Goal: Information Seeking & Learning: Learn about a topic

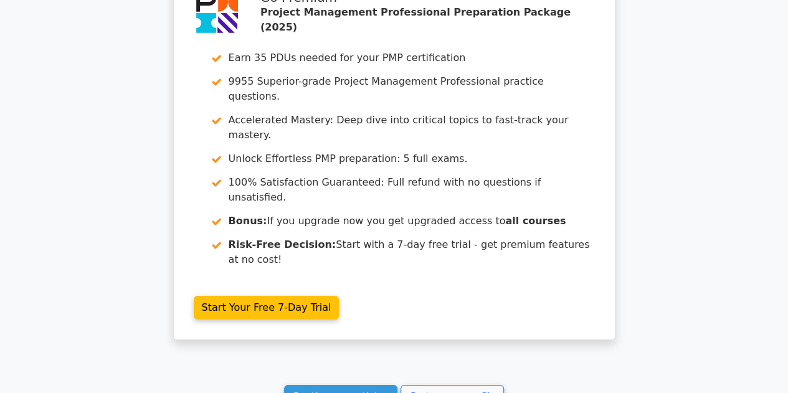
scroll to position [4656, 0]
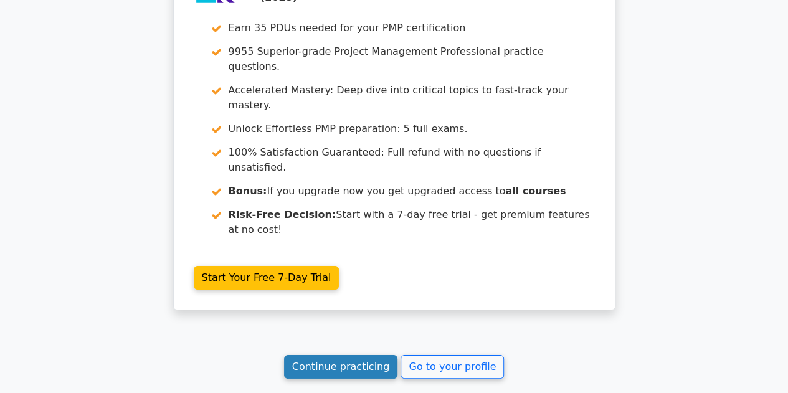
click at [323, 355] on link "Continue practicing" at bounding box center [341, 367] width 114 height 24
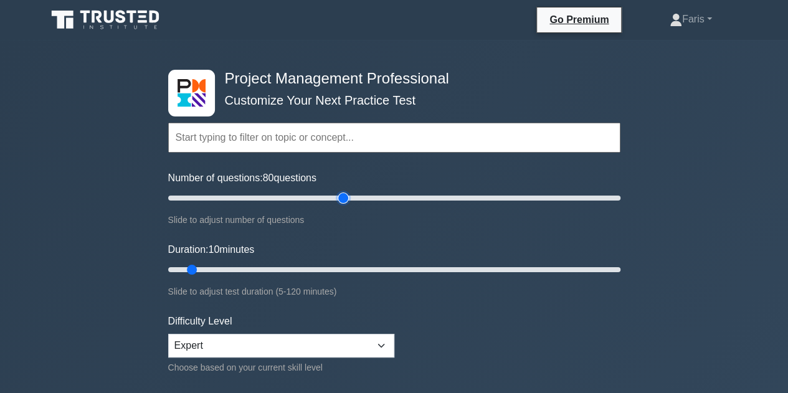
click at [340, 200] on input "Number of questions: 80 questions" at bounding box center [394, 198] width 452 height 15
click at [318, 196] on input "Number of questions: 70 questions" at bounding box center [394, 198] width 452 height 15
click at [306, 198] on input "Number of questions: 70 questions" at bounding box center [394, 198] width 452 height 15
click at [289, 200] on input "Number of questions: 65 questions" at bounding box center [394, 198] width 452 height 15
type input "60"
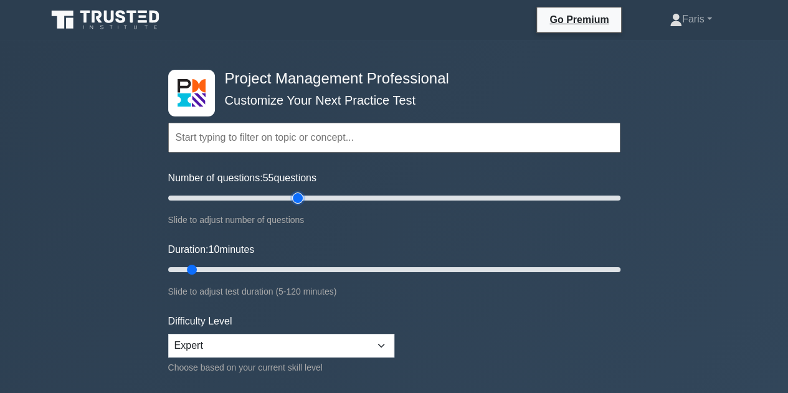
click at [295, 200] on input "Number of questions: 55 questions" at bounding box center [394, 198] width 452 height 15
click at [320, 269] on input "Duration: 10 minutes" at bounding box center [394, 269] width 452 height 15
click at [313, 269] on input "Duration: 40 minutes" at bounding box center [394, 269] width 452 height 15
type input "35"
click at [283, 269] on input "Duration: 40 minutes" at bounding box center [394, 269] width 452 height 15
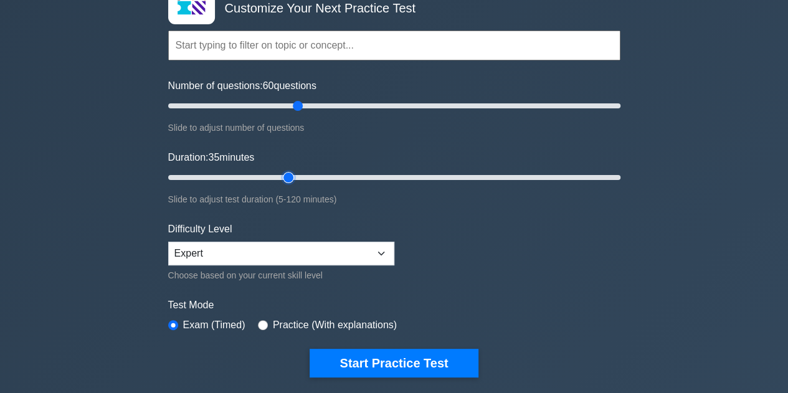
scroll to position [187, 0]
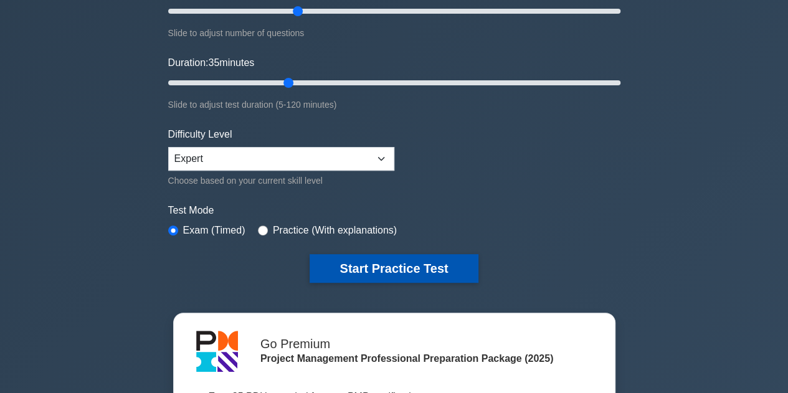
click at [395, 276] on button "Start Practice Test" at bounding box center [394, 268] width 168 height 29
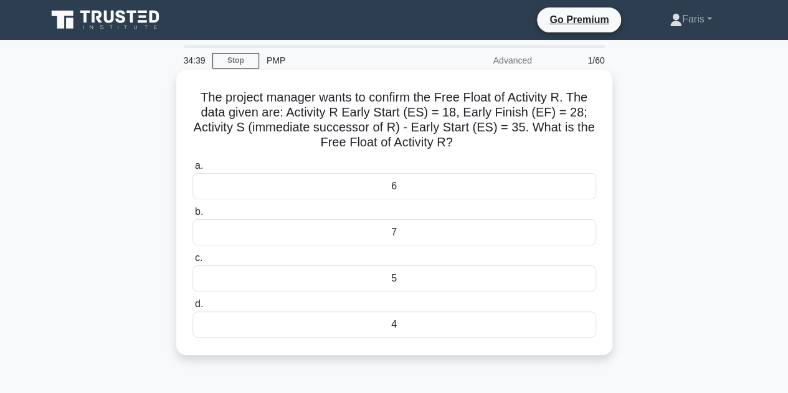
click at [294, 235] on div "7" at bounding box center [394, 232] width 404 height 26
click at [192, 216] on input "b. 7" at bounding box center [192, 212] width 0 height 8
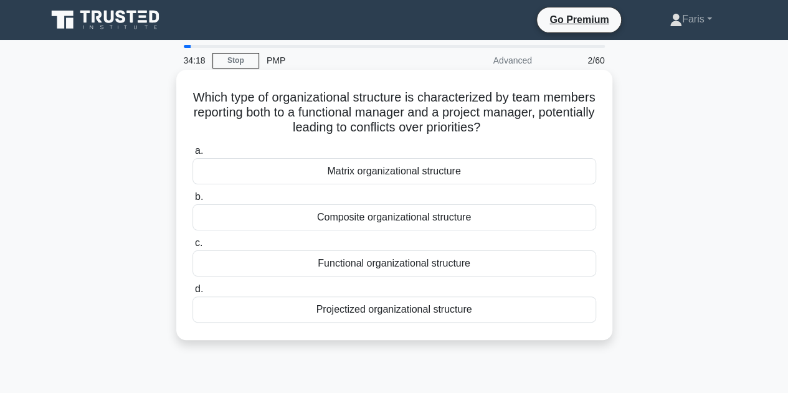
click at [377, 178] on div "Matrix organizational structure" at bounding box center [394, 171] width 404 height 26
click at [192, 155] on input "a. Matrix organizational structure" at bounding box center [192, 151] width 0 height 8
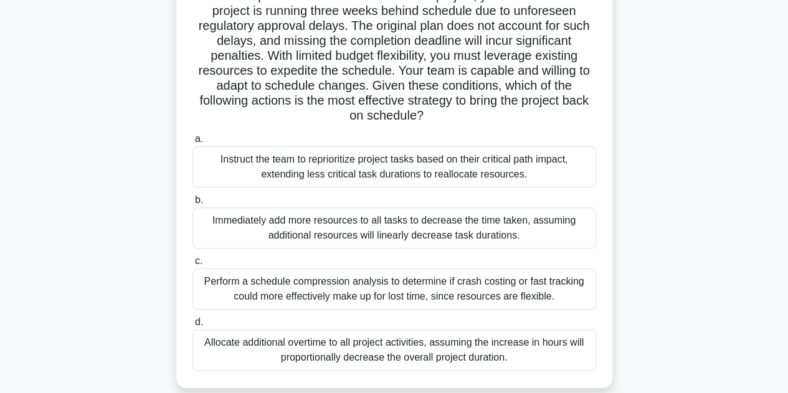
scroll to position [125, 0]
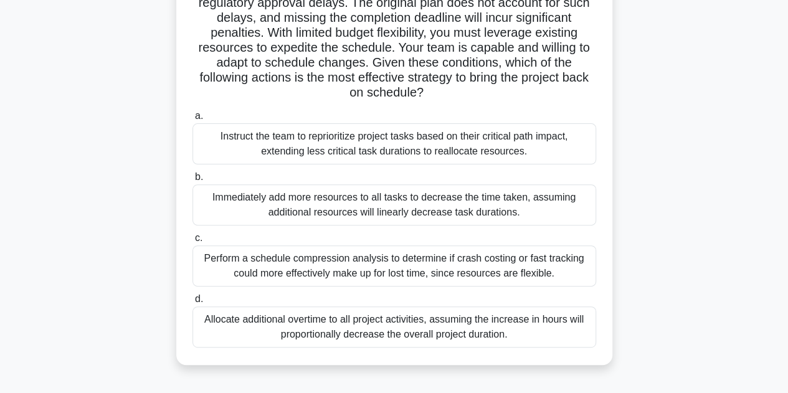
click at [213, 266] on div "Perform a schedule compression analysis to determine if crash costing or fast t…" at bounding box center [394, 265] width 404 height 41
click at [192, 242] on input "c. Perform a schedule compression analysis to determine if crash costing or fas…" at bounding box center [192, 238] width 0 height 8
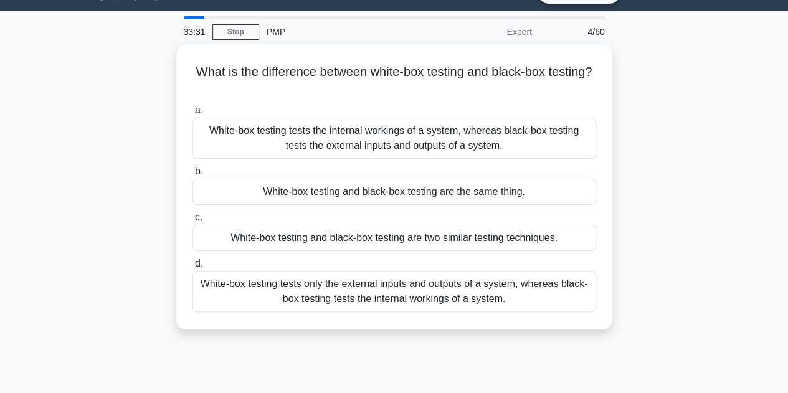
scroll to position [0, 0]
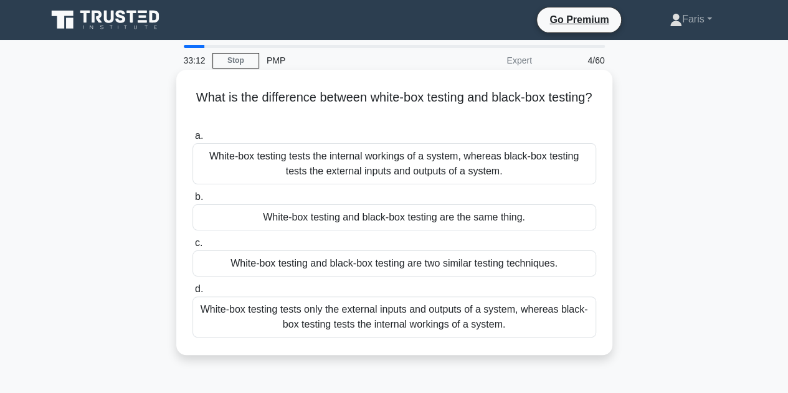
click at [250, 160] on div "White-box testing tests the internal workings of a system, whereas black-box te…" at bounding box center [394, 163] width 404 height 41
click at [192, 140] on input "[PERSON_NAME]-box testing tests the internal workings of a system, whereas blac…" at bounding box center [192, 136] width 0 height 8
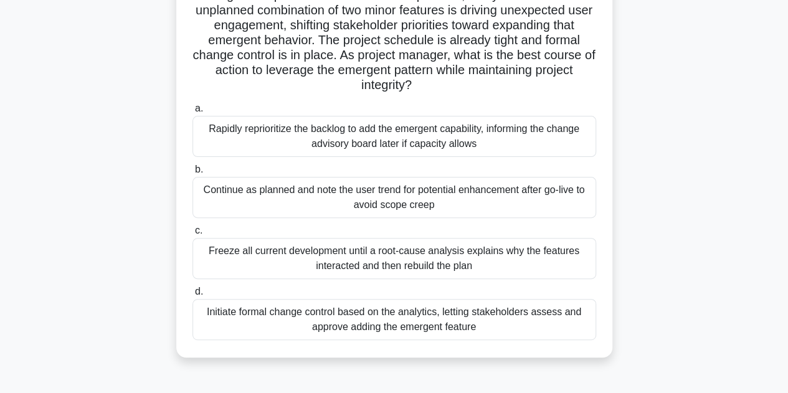
scroll to position [125, 0]
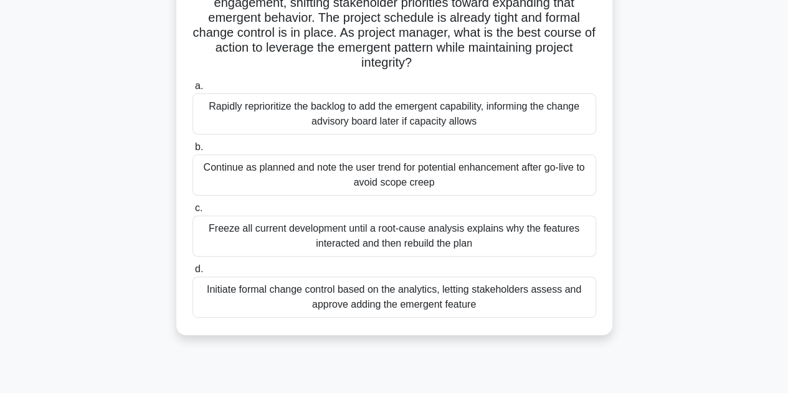
click at [222, 300] on div "Initiate formal change control based on the analytics, letting stakeholders ass…" at bounding box center [394, 297] width 404 height 41
click at [192, 273] on input "d. Initiate formal change control based on the analytics, letting stakeholders …" at bounding box center [192, 269] width 0 height 8
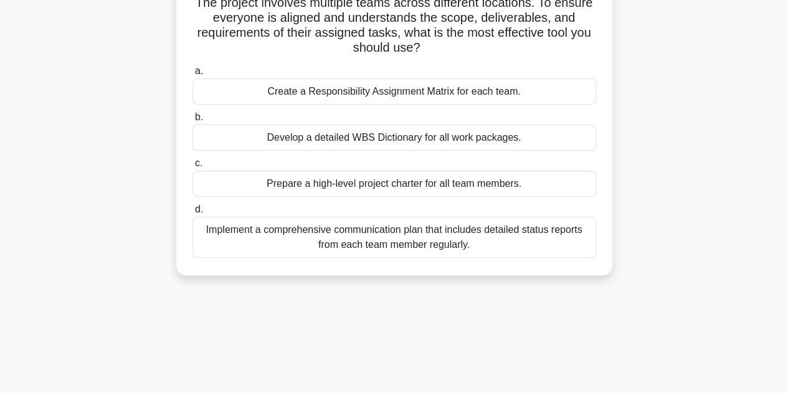
click at [299, 247] on div "Implement a comprehensive communication plan that includes detailed status repo…" at bounding box center [394, 237] width 404 height 41
click at [192, 214] on input "d. Implement a comprehensive communication plan that includes detailed status r…" at bounding box center [192, 210] width 0 height 8
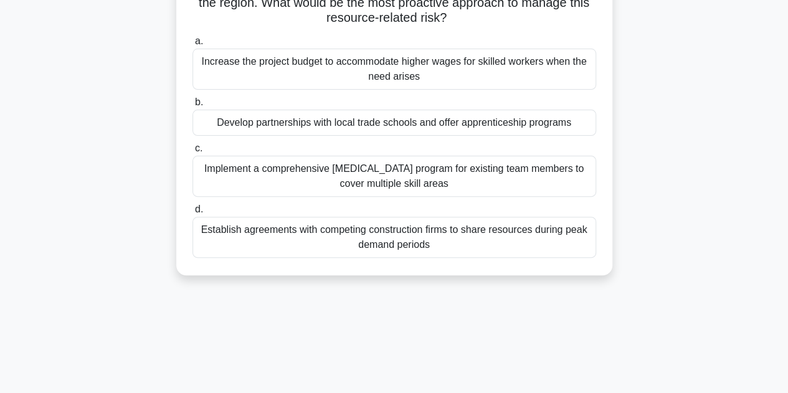
click at [272, 181] on div "Implement a comprehensive cross-training program for existing team members to c…" at bounding box center [394, 176] width 404 height 41
click at [192, 153] on input "c. Implement a comprehensive cross-training program for existing team members t…" at bounding box center [192, 148] width 0 height 8
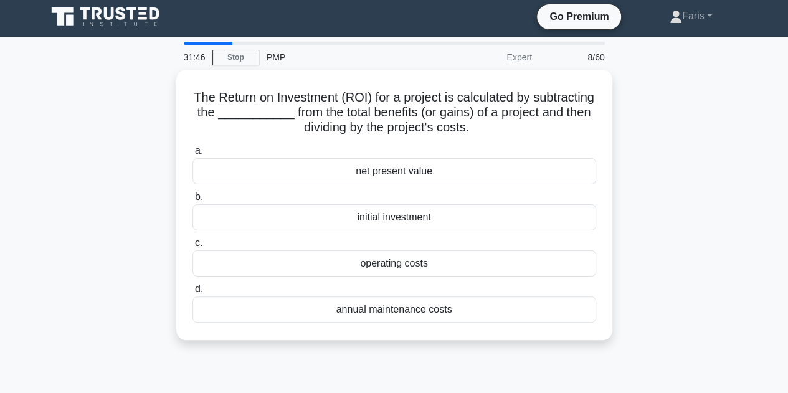
scroll to position [0, 0]
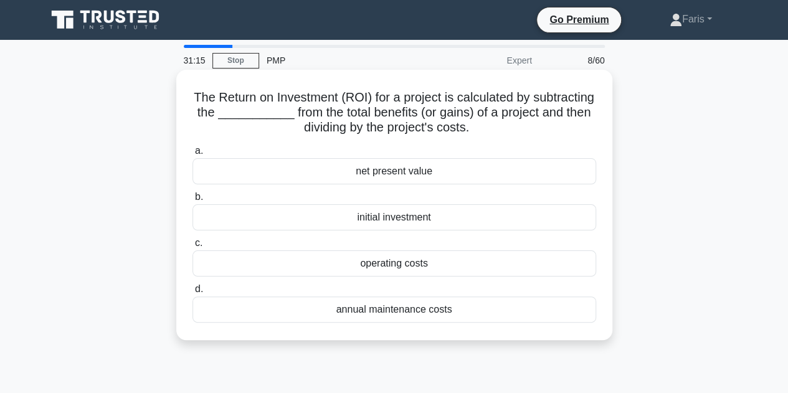
click at [293, 215] on div "initial investment" at bounding box center [394, 217] width 404 height 26
click at [192, 201] on input "b. initial investment" at bounding box center [192, 197] width 0 height 8
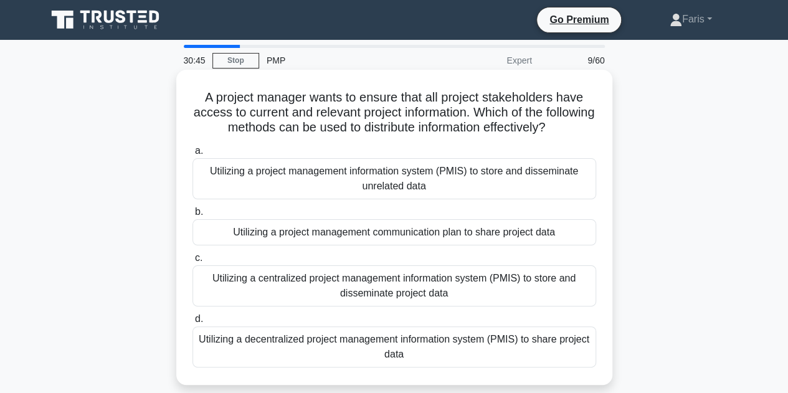
click at [283, 241] on div "Utilizing a project management communication plan to share project data" at bounding box center [394, 232] width 404 height 26
click at [192, 216] on input "b. Utilizing a project management communication plan to share project data" at bounding box center [192, 212] width 0 height 8
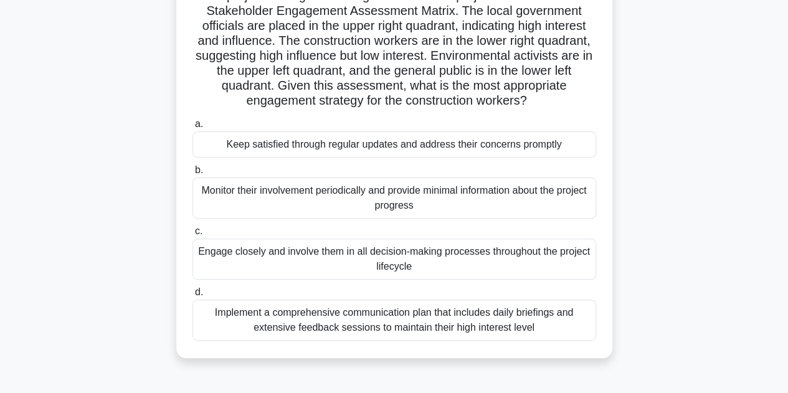
scroll to position [125, 0]
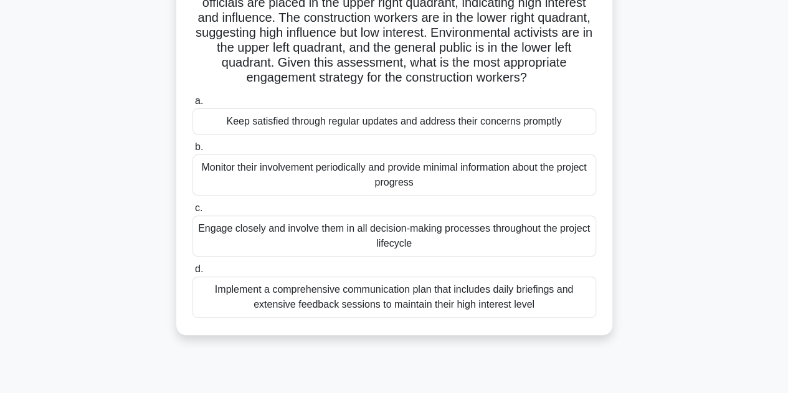
click at [357, 120] on div "Keep satisfied through regular updates and address their concerns promptly" at bounding box center [394, 121] width 404 height 26
click at [192, 105] on input "a. Keep satisfied through regular updates and address their concerns promptly" at bounding box center [192, 101] width 0 height 8
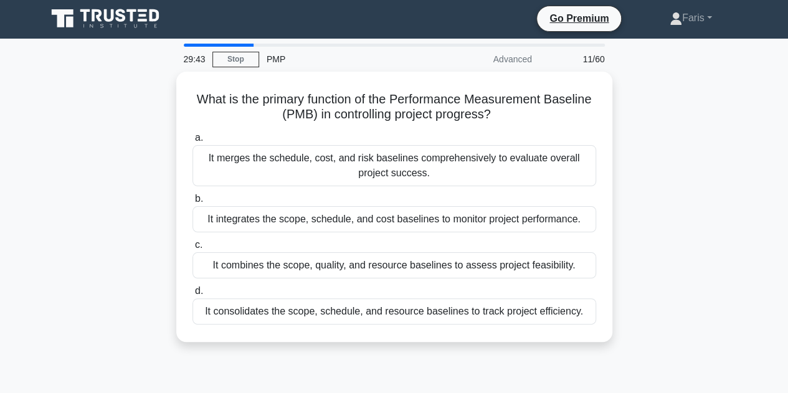
scroll to position [0, 0]
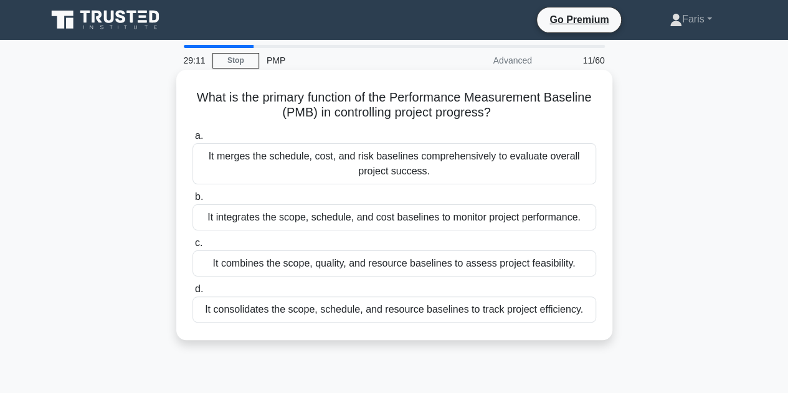
click at [463, 314] on div "It consolidates the scope, schedule, and resource baselines to track project ef…" at bounding box center [394, 309] width 404 height 26
click at [192, 293] on input "d. It consolidates the scope, schedule, and resource baselines to track project…" at bounding box center [192, 289] width 0 height 8
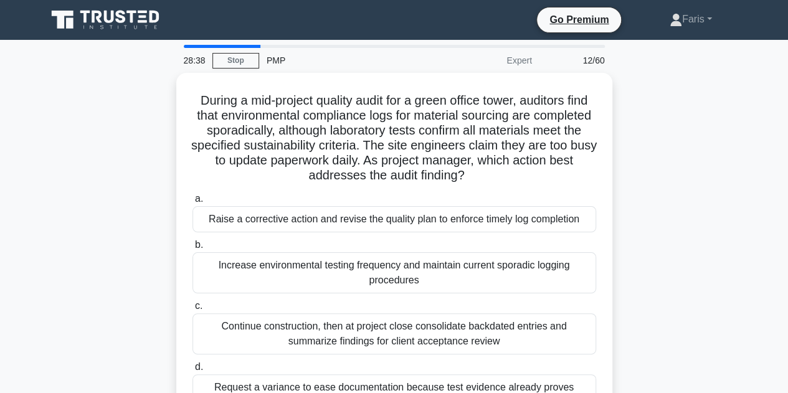
scroll to position [125, 0]
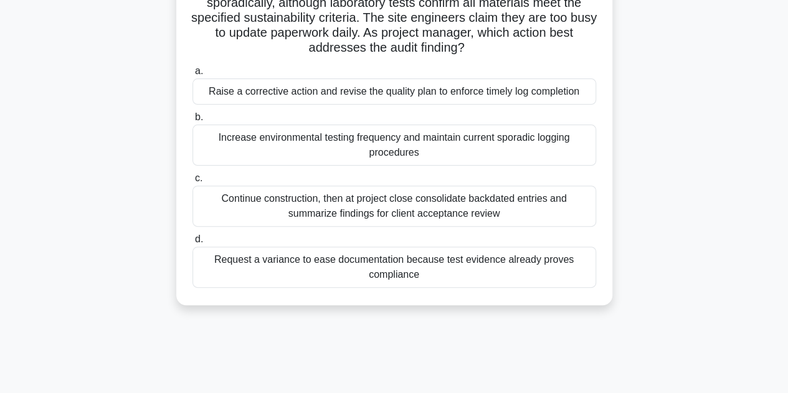
click at [397, 95] on div "Raise a corrective action and revise the quality plan to enforce timely log com…" at bounding box center [394, 91] width 404 height 26
click at [192, 75] on input "a. Raise a corrective action and revise the quality plan to enforce timely log …" at bounding box center [192, 71] width 0 height 8
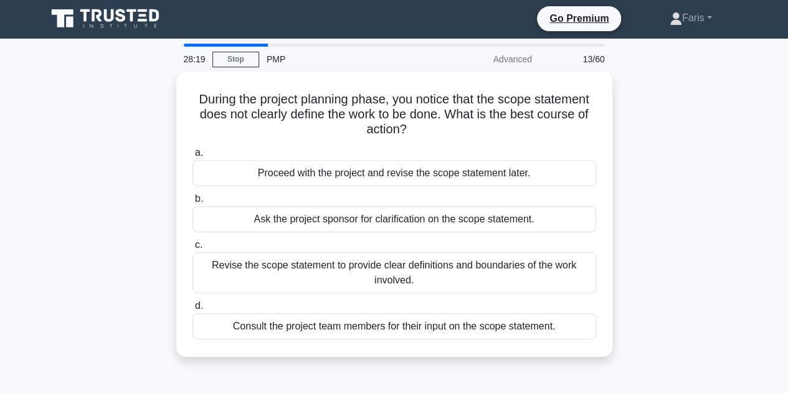
scroll to position [0, 0]
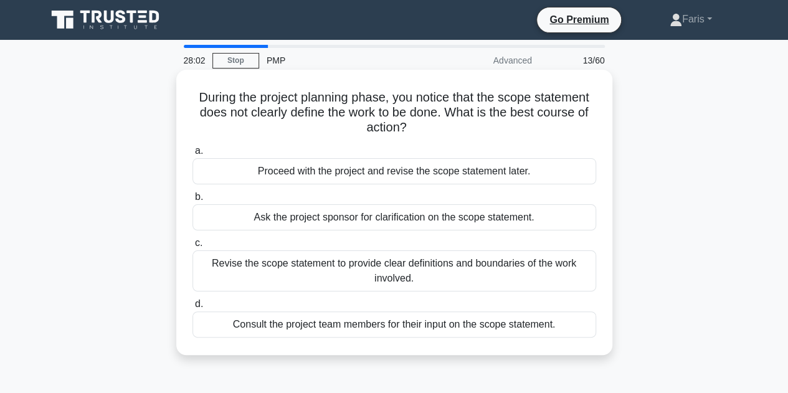
click at [325, 258] on div "Revise the scope statement to provide clear definitions and boundaries of the w…" at bounding box center [394, 270] width 404 height 41
click at [192, 247] on input "c. Revise the scope statement to provide clear definitions and boundaries of th…" at bounding box center [192, 243] width 0 height 8
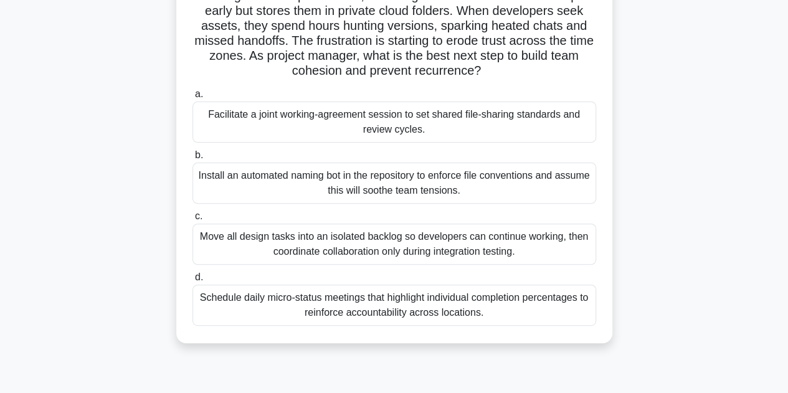
scroll to position [125, 0]
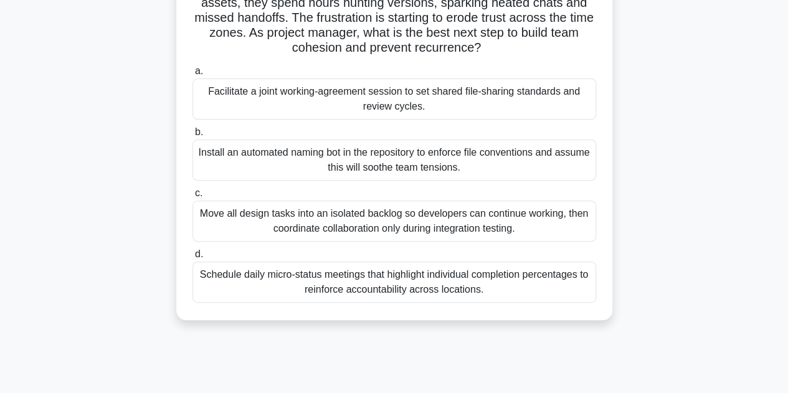
click at [420, 108] on div "Facilitate a joint working-agreement session to set shared file-sharing standar…" at bounding box center [394, 98] width 404 height 41
click at [192, 75] on input "a. Facilitate a joint working-agreement session to set shared file-sharing stan…" at bounding box center [192, 71] width 0 height 8
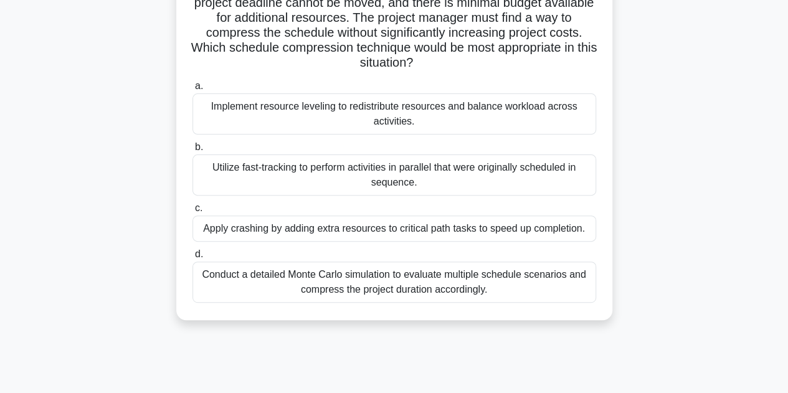
drag, startPoint x: 290, startPoint y: 273, endPoint x: 347, endPoint y: 275, distance: 56.7
click at [347, 275] on div "Conduct a detailed Monte Carlo simulation to evaluate multiple schedule scenari…" at bounding box center [394, 282] width 404 height 41
copy div "Monte Carlo"
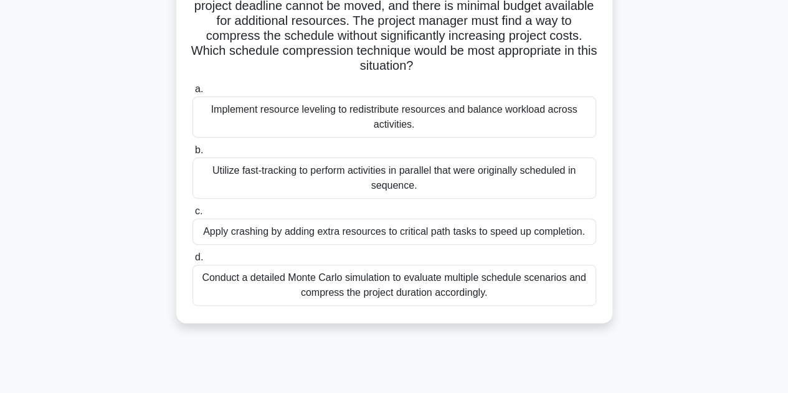
click at [649, 265] on div "A project manager is overseeing a construction project that is falling behind s…" at bounding box center [394, 143] width 710 height 390
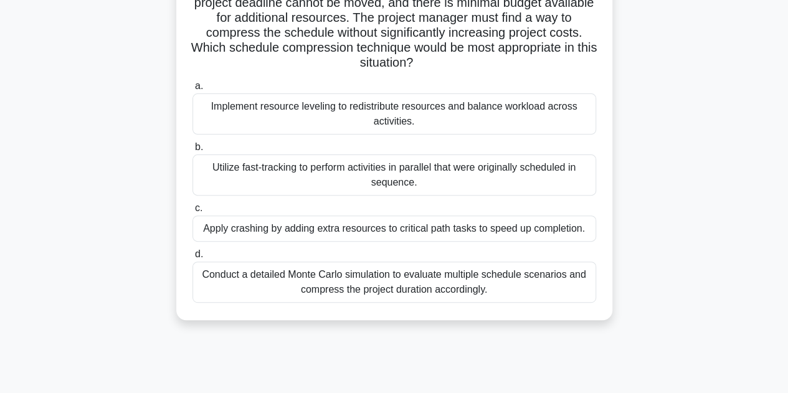
click at [540, 290] on div "Conduct a detailed Monte Carlo simulation to evaluate multiple schedule scenari…" at bounding box center [394, 282] width 404 height 41
click at [192, 258] on input "d. Conduct a detailed Monte Carlo simulation to evaluate multiple schedule scen…" at bounding box center [192, 254] width 0 height 8
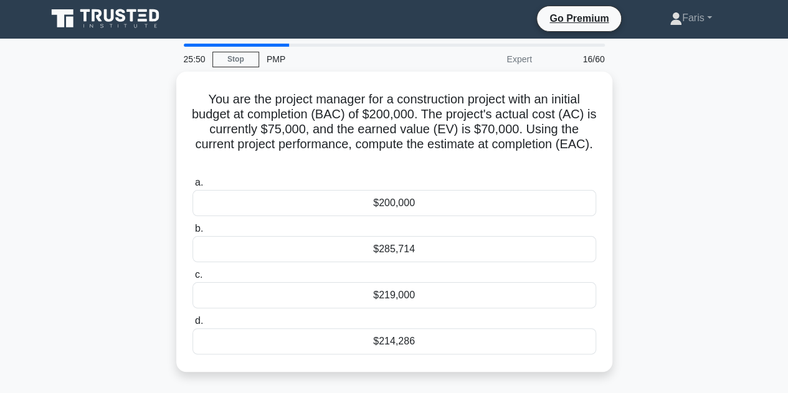
scroll to position [0, 0]
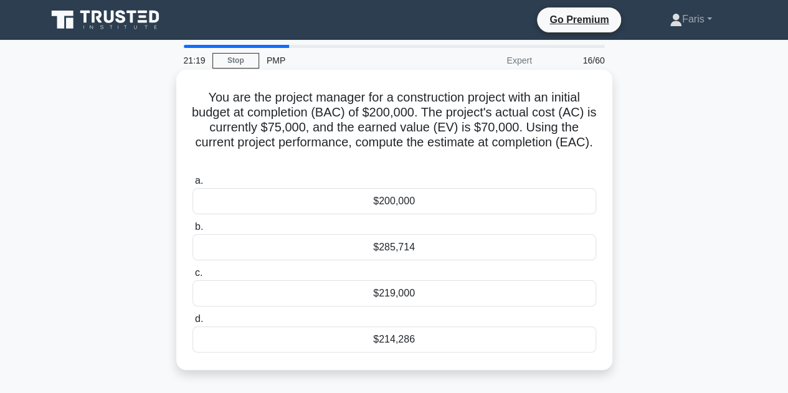
click at [396, 344] on div "$214,286" at bounding box center [394, 339] width 404 height 26
click at [192, 323] on input "d. $214,286" at bounding box center [192, 319] width 0 height 8
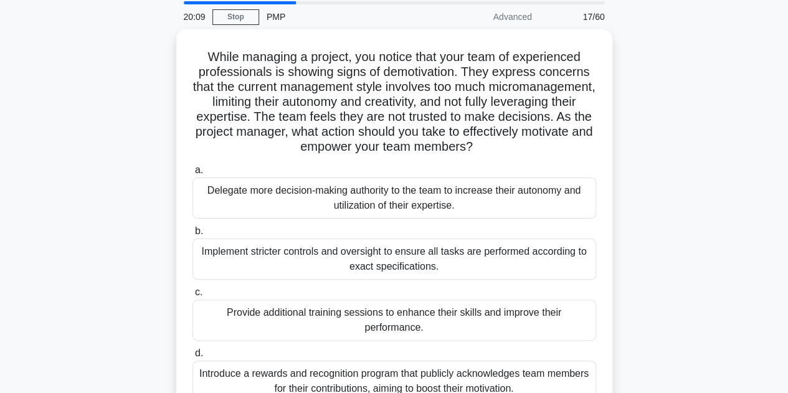
scroll to position [125, 0]
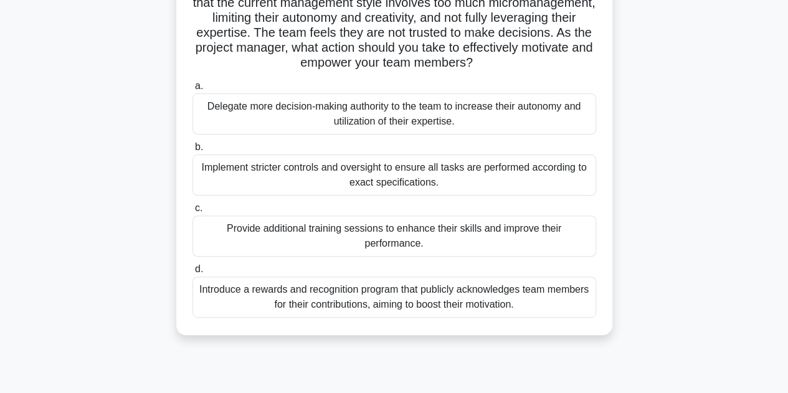
click at [296, 123] on div "Delegate more decision-making authority to the team to increase their autonomy …" at bounding box center [394, 113] width 404 height 41
click at [192, 90] on input "a. Delegate more decision-making authority to the team to increase their autono…" at bounding box center [192, 86] width 0 height 8
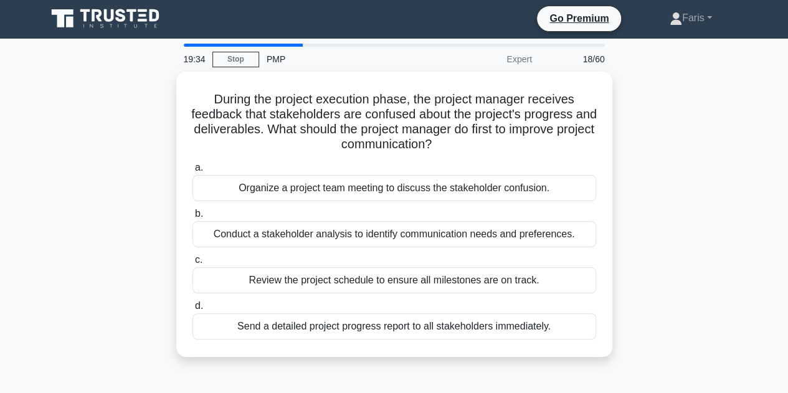
scroll to position [0, 0]
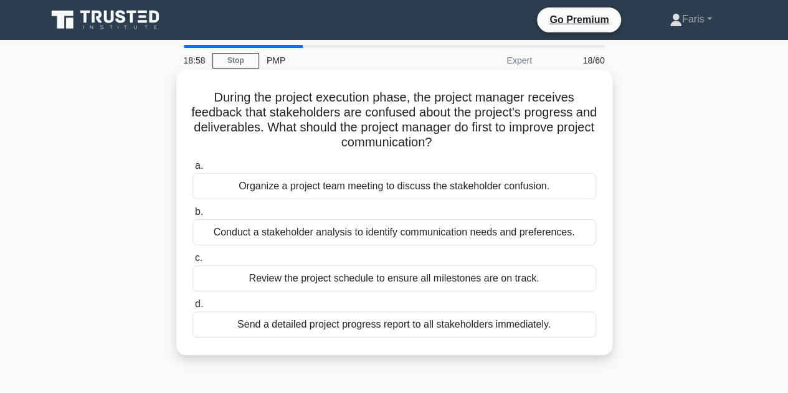
click at [348, 239] on div "Conduct a stakeholder analysis to identify communication needs and preferences." at bounding box center [394, 232] width 404 height 26
click at [192, 216] on input "b. Conduct a stakeholder analysis to identify communication needs and preferenc…" at bounding box center [192, 212] width 0 height 8
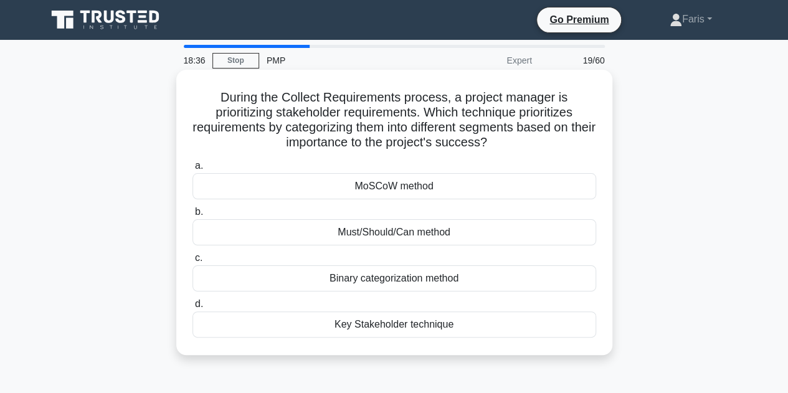
click at [416, 332] on div "Key Stakeholder technique" at bounding box center [394, 324] width 404 height 26
click at [192, 308] on input "d. Key Stakeholder technique" at bounding box center [192, 304] width 0 height 8
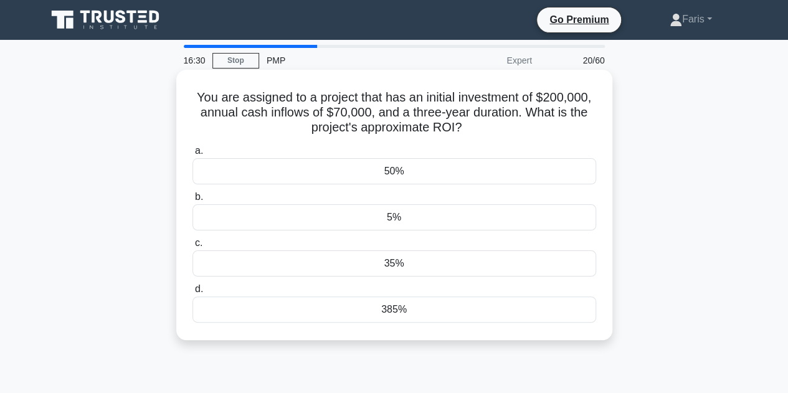
click at [480, 268] on div "35%" at bounding box center [394, 263] width 404 height 26
click at [192, 247] on input "c. 35%" at bounding box center [192, 243] width 0 height 8
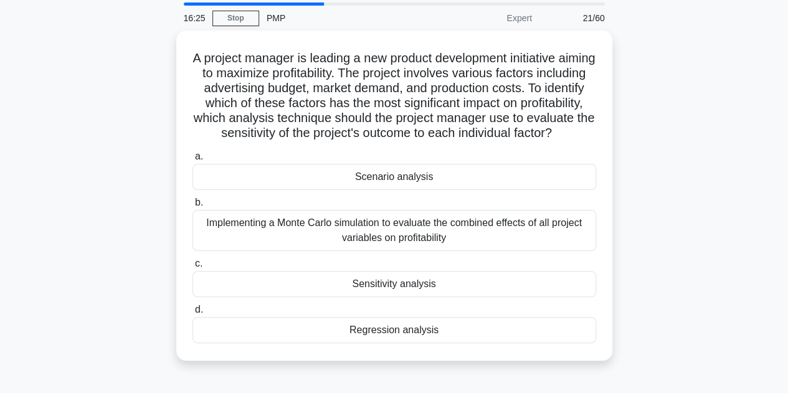
scroll to position [62, 0]
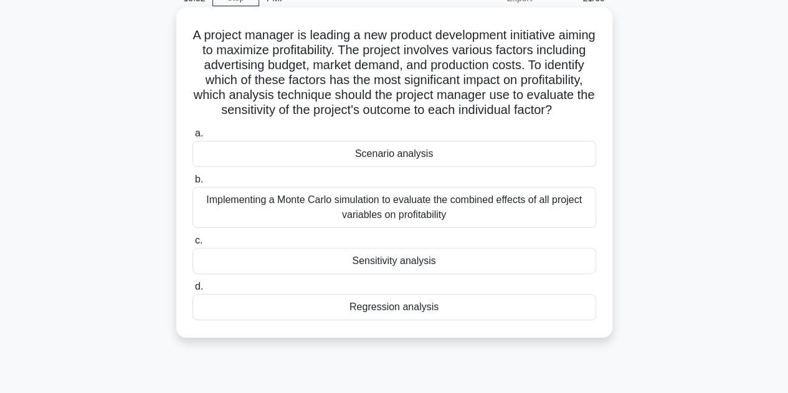
click at [364, 222] on div "Implementing a Monte Carlo simulation to evaluate the combined effects of all p…" at bounding box center [394, 207] width 404 height 41
click at [192, 184] on input "b. Implementing a Monte Carlo simulation to evaluate the combined effects of al…" at bounding box center [192, 180] width 0 height 8
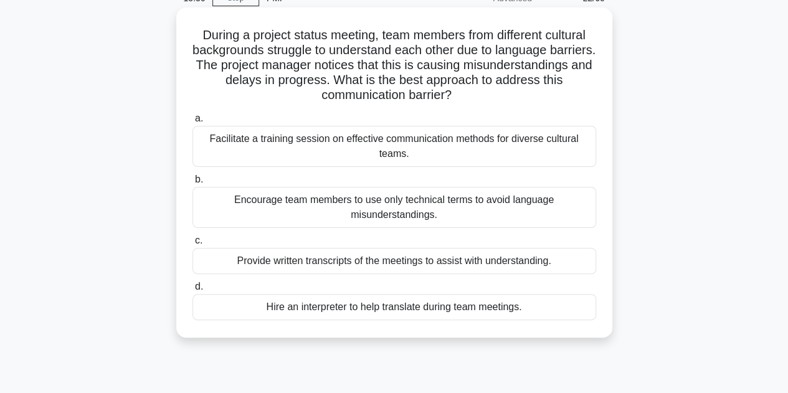
click at [522, 302] on div "Hire an interpreter to help translate during team meetings." at bounding box center [394, 307] width 404 height 26
click at [192, 291] on input "d. Hire an interpreter to help translate during team meetings." at bounding box center [192, 287] width 0 height 8
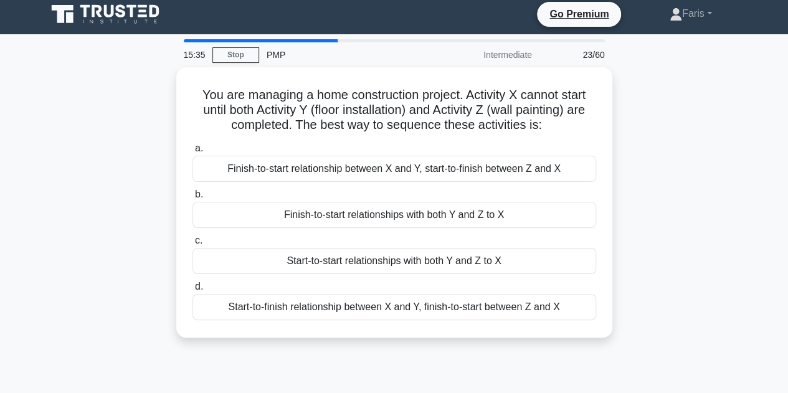
scroll to position [0, 0]
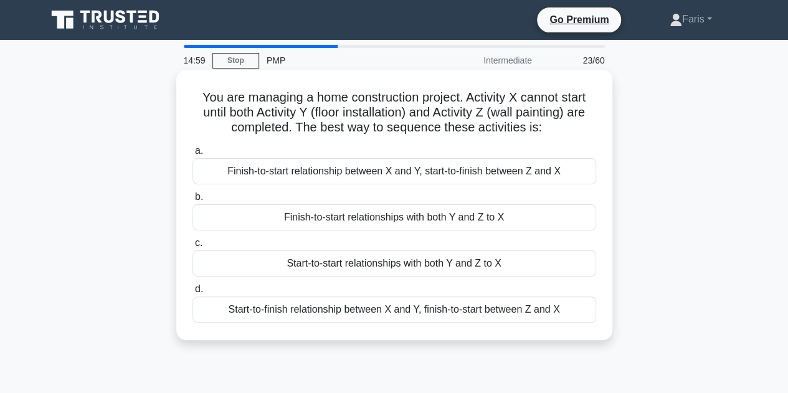
click at [512, 218] on div "Finish-to-start relationships with both Y and Z to X" at bounding box center [394, 217] width 404 height 26
click at [192, 201] on input "b. Finish-to-start relationships with both Y and Z to X" at bounding box center [192, 197] width 0 height 8
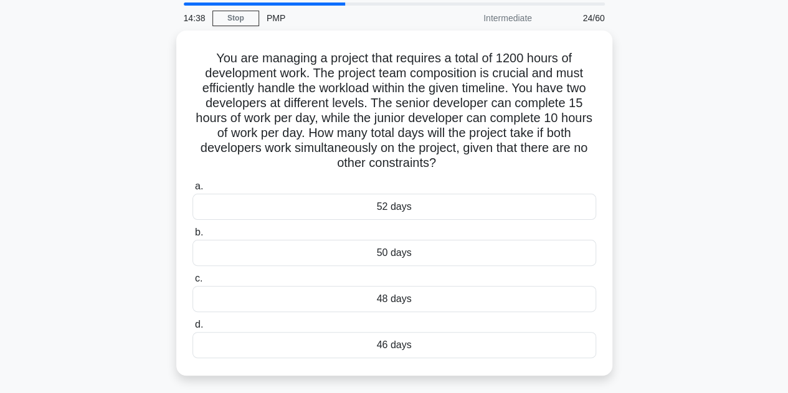
scroll to position [62, 0]
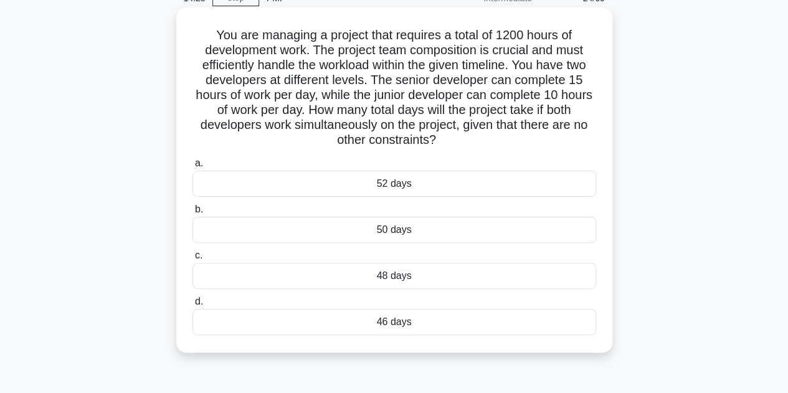
click at [430, 282] on div "48 days" at bounding box center [394, 276] width 404 height 26
click at [192, 260] on input "c. 48 days" at bounding box center [192, 256] width 0 height 8
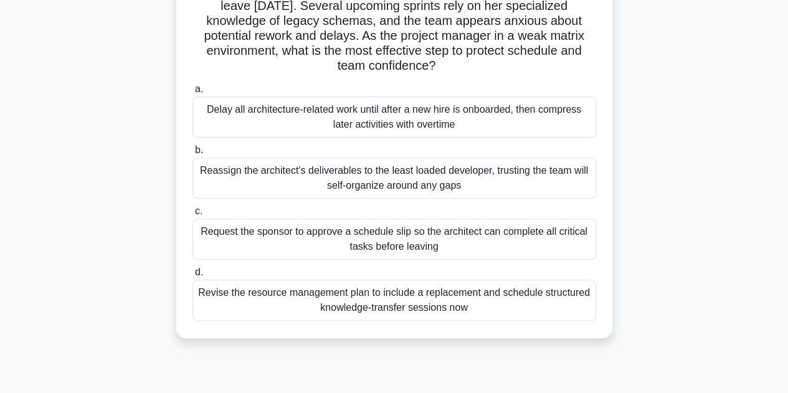
scroll to position [187, 0]
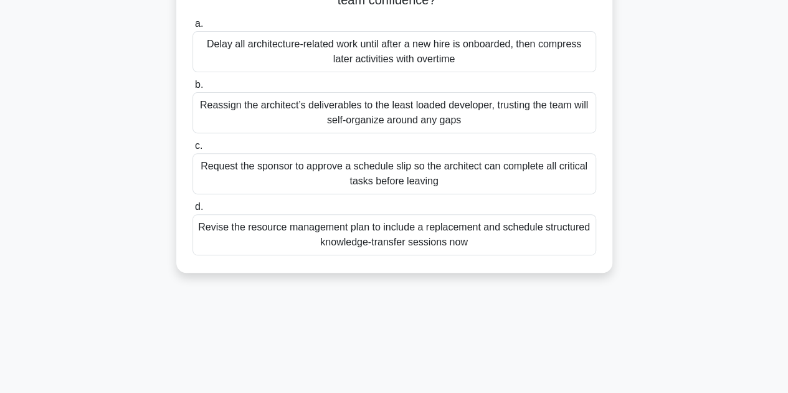
click at [296, 247] on div "Revise the resource management plan to include a replacement and schedule struc…" at bounding box center [394, 234] width 404 height 41
click at [192, 211] on input "d. Revise the resource management plan to include a replacement and schedule st…" at bounding box center [192, 207] width 0 height 8
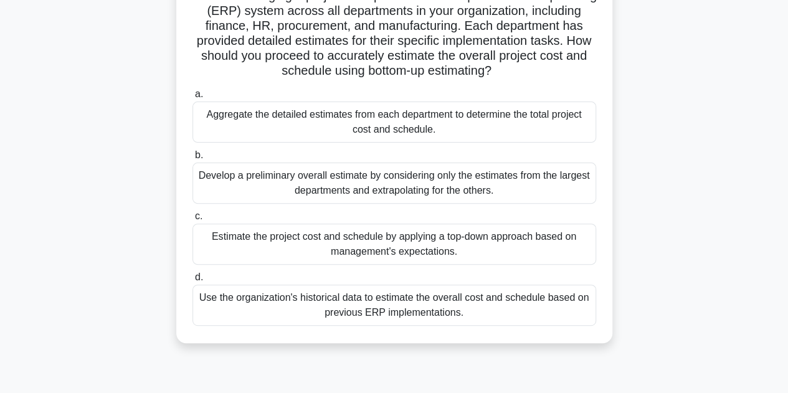
scroll to position [125, 0]
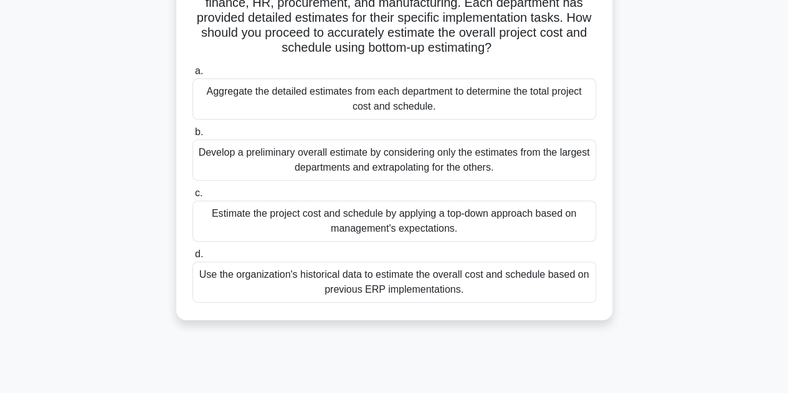
click at [427, 103] on div "Aggregate the detailed estimates from each department to determine the total pr…" at bounding box center [394, 98] width 404 height 41
click at [192, 75] on input "a. Aggregate the detailed estimates from each department to determine the total…" at bounding box center [192, 71] width 0 height 8
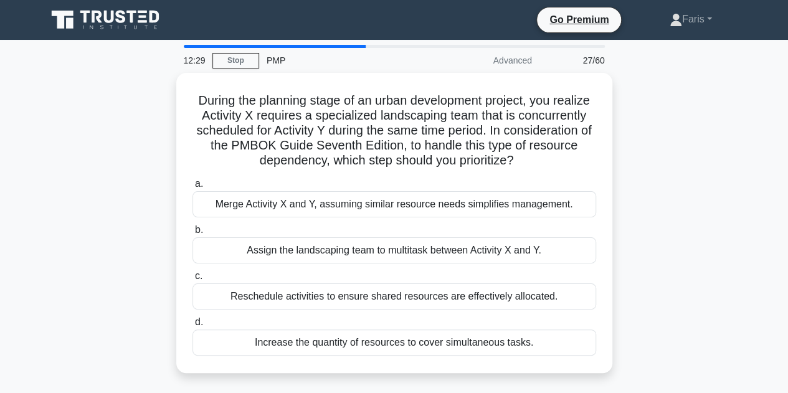
scroll to position [62, 0]
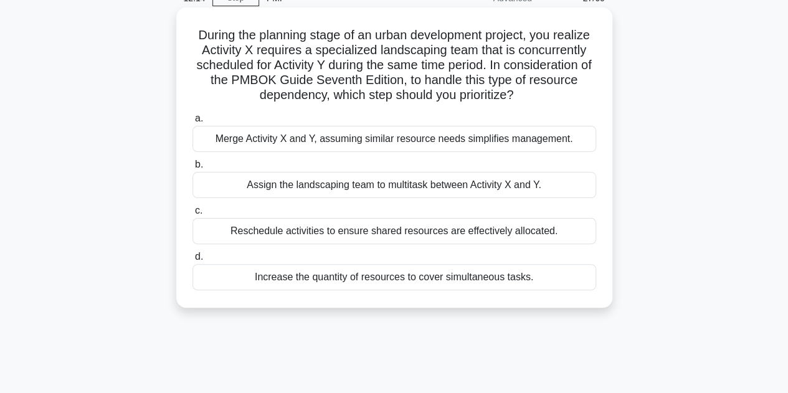
click at [411, 229] on div "Reschedule activities to ensure shared resources are effectively allocated." at bounding box center [394, 231] width 404 height 26
click at [192, 215] on input "c. Reschedule activities to ensure shared resources are effectively allocated." at bounding box center [192, 211] width 0 height 8
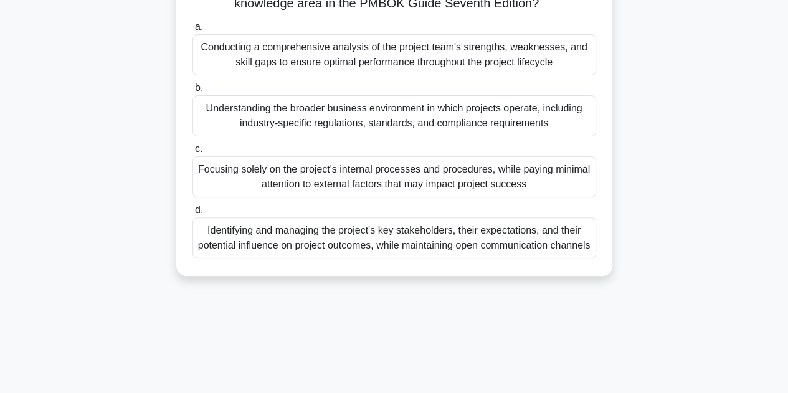
scroll to position [125, 0]
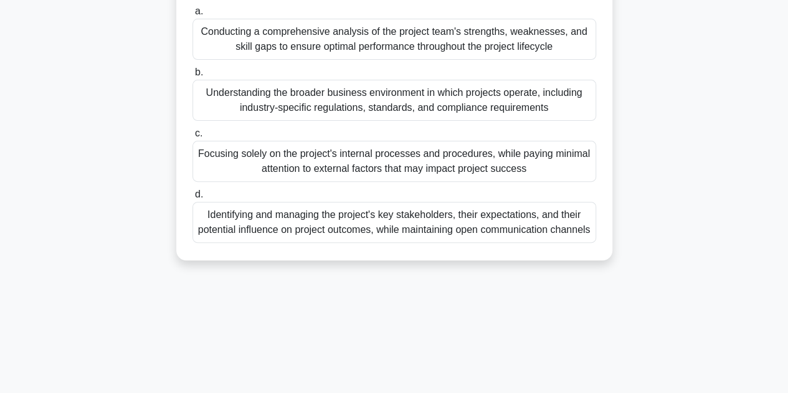
click at [304, 99] on div "Understanding the broader business environment in which projects operate, inclu…" at bounding box center [394, 100] width 404 height 41
click at [192, 77] on input "b. Understanding the broader business environment in which projects operate, in…" at bounding box center [192, 73] width 0 height 8
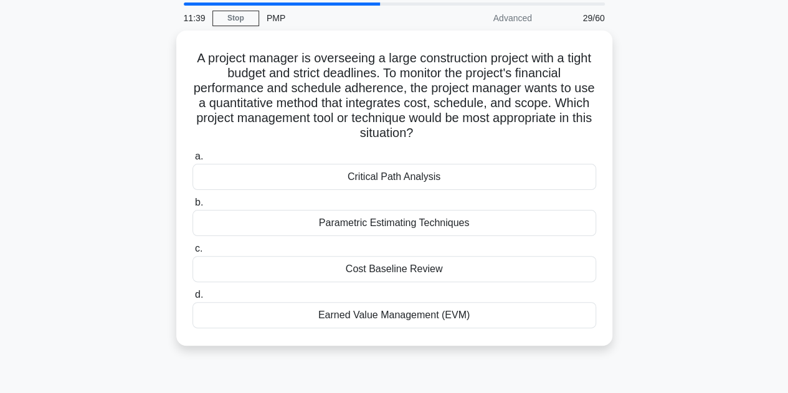
scroll to position [62, 0]
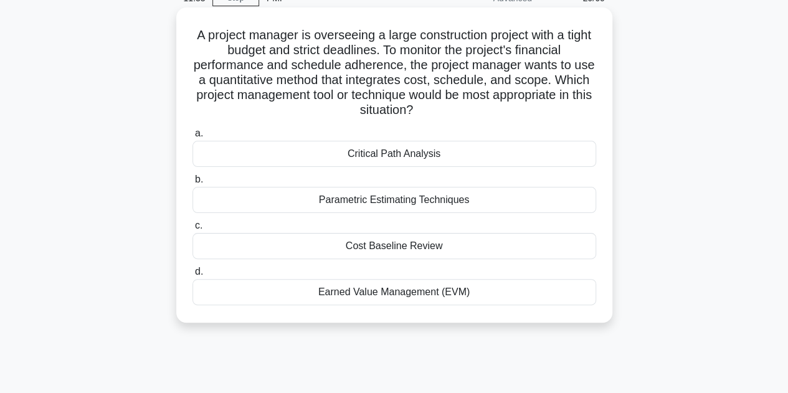
click at [336, 201] on div "Parametric Estimating Techniques" at bounding box center [394, 200] width 404 height 26
click at [192, 184] on input "b. Parametric Estimating Techniques" at bounding box center [192, 180] width 0 height 8
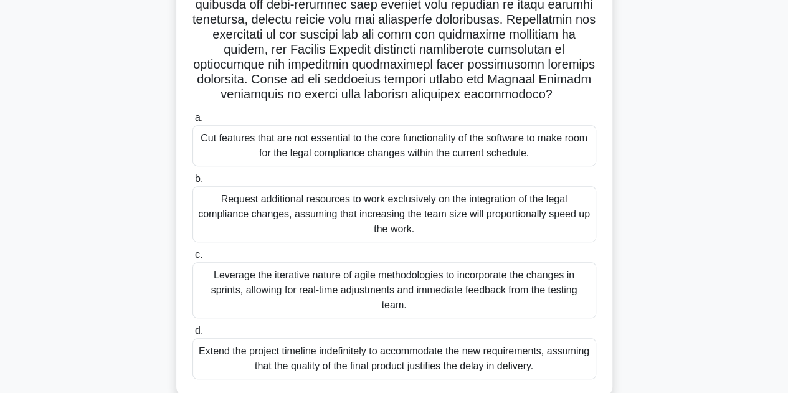
scroll to position [280, 0]
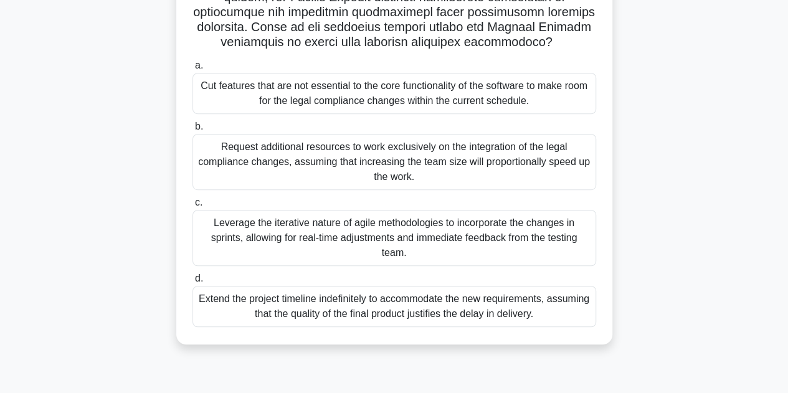
click at [211, 236] on div "Leverage the iterative nature of agile methodologies to incorporate the changes…" at bounding box center [394, 238] width 404 height 56
click at [192, 207] on input "c. Leverage the iterative nature of agile methodologies to incorporate the chan…" at bounding box center [192, 203] width 0 height 8
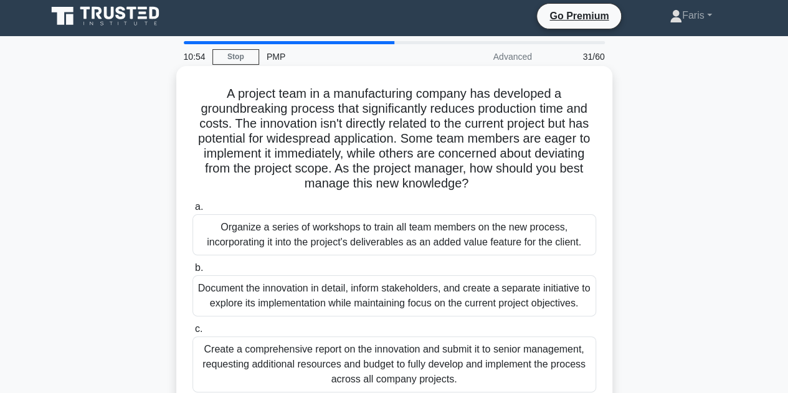
scroll to position [0, 0]
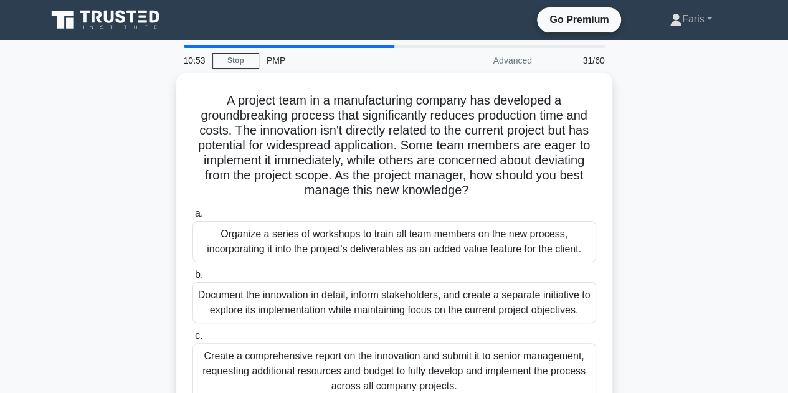
click at [259, 58] on div "PMP" at bounding box center [344, 60] width 171 height 25
click at [251, 58] on link "Stop" at bounding box center [235, 61] width 47 height 16
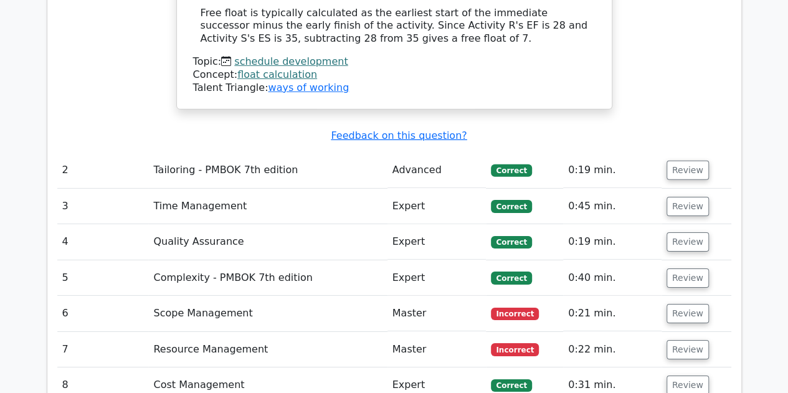
scroll to position [1931, 0]
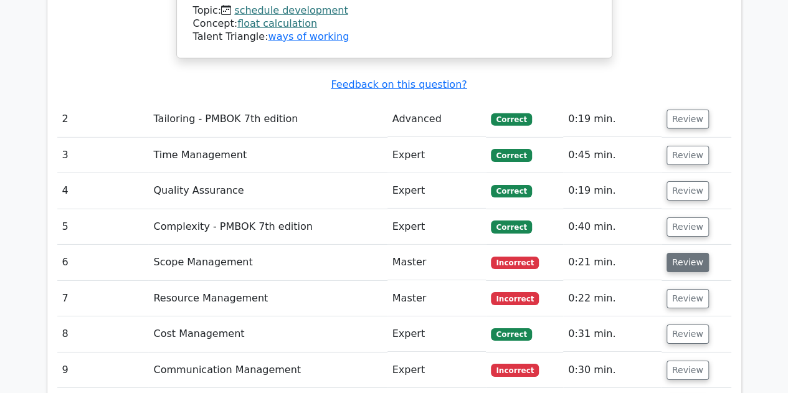
click at [675, 253] on button "Review" at bounding box center [687, 262] width 42 height 19
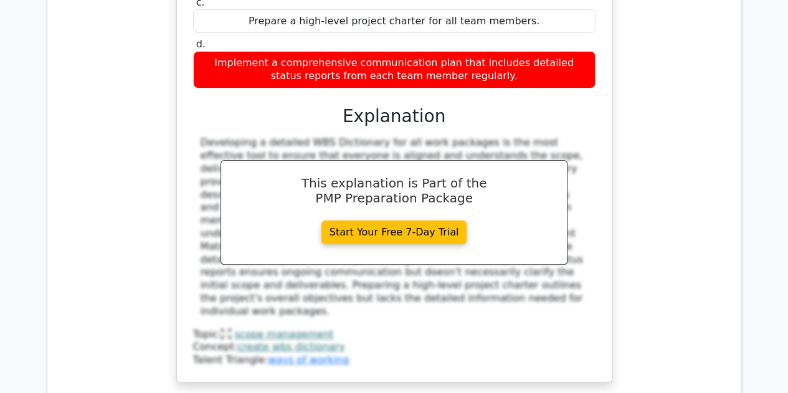
scroll to position [2491, 0]
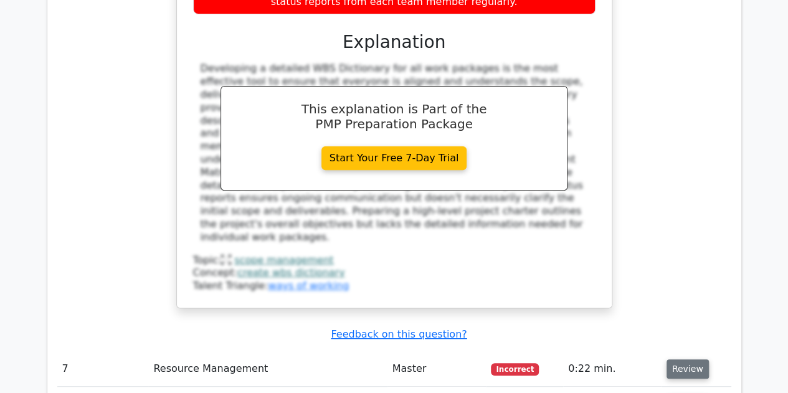
click at [669, 359] on button "Review" at bounding box center [687, 368] width 42 height 19
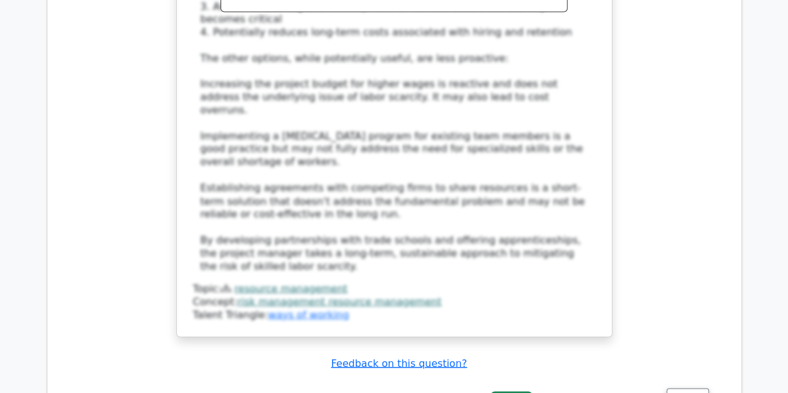
scroll to position [3488, 0]
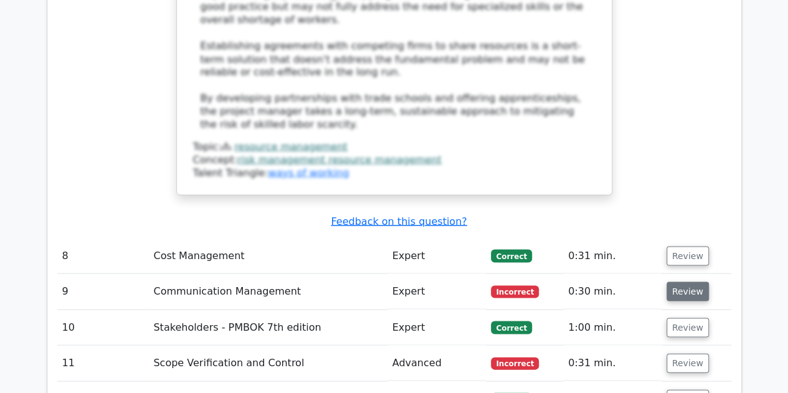
click at [688, 282] on button "Review" at bounding box center [687, 291] width 42 height 19
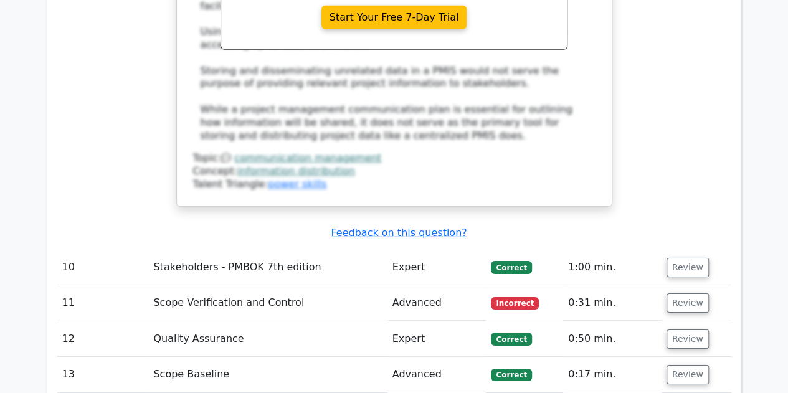
scroll to position [4297, 0]
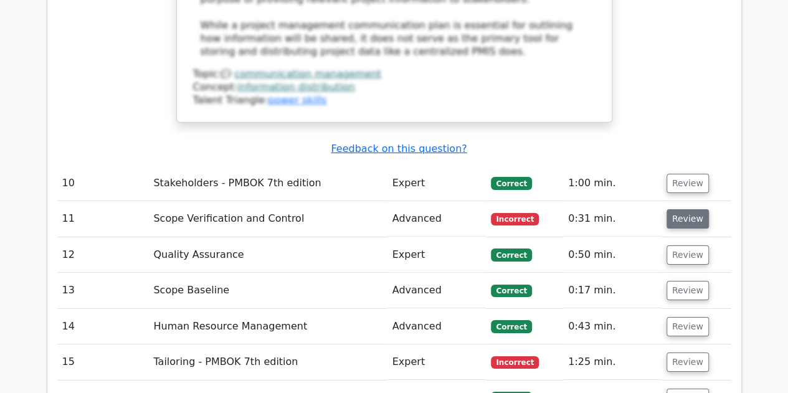
click at [689, 209] on button "Review" at bounding box center [687, 218] width 42 height 19
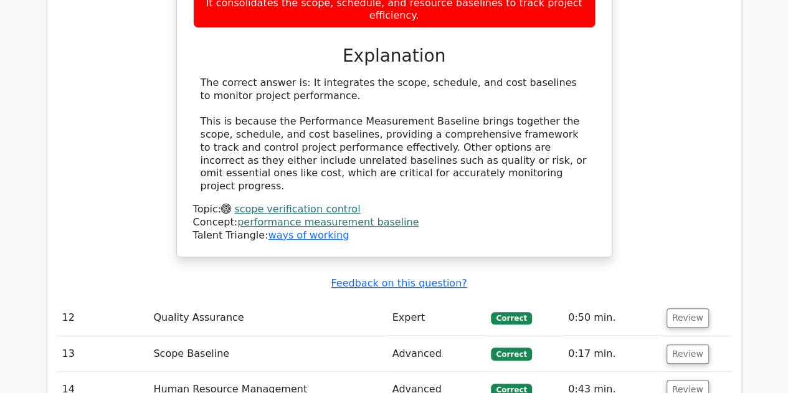
scroll to position [4796, 0]
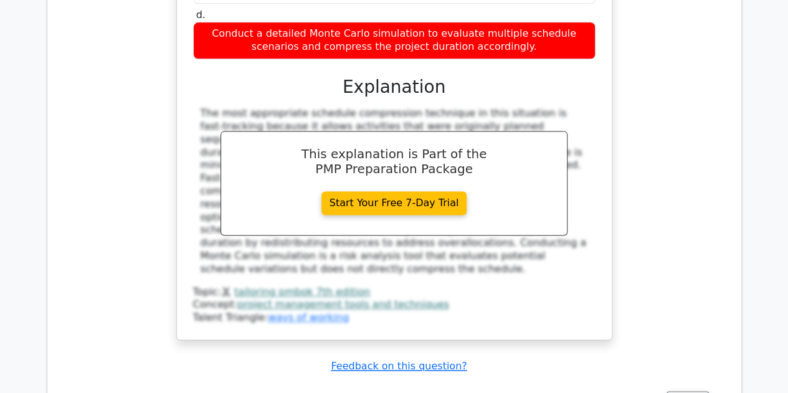
scroll to position [5668, 0]
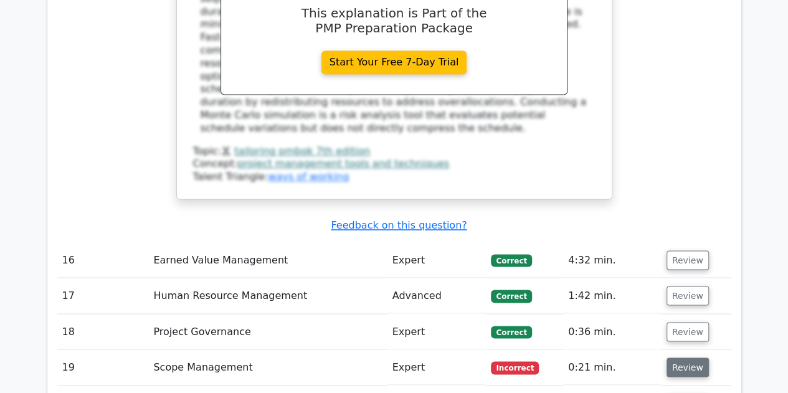
click at [685, 357] on button "Review" at bounding box center [687, 366] width 42 height 19
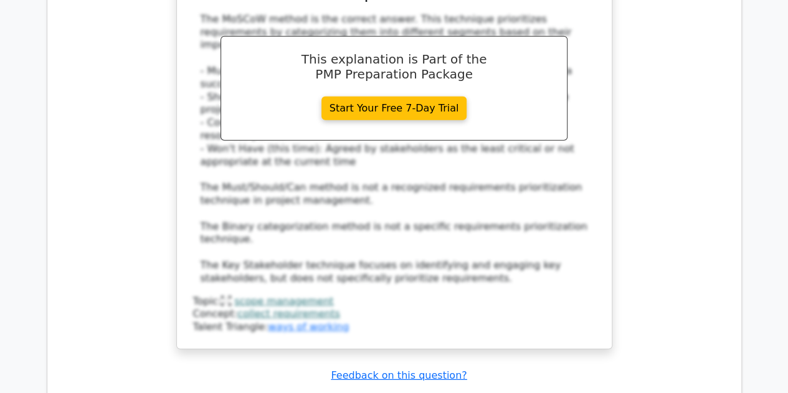
scroll to position [6415, 0]
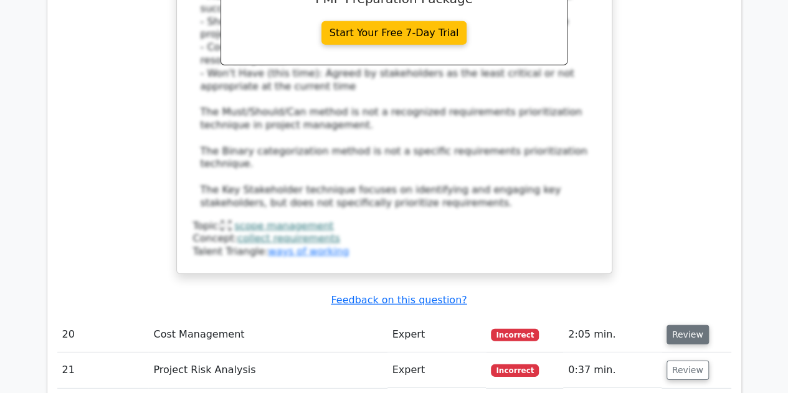
click at [681, 325] on button "Review" at bounding box center [687, 334] width 42 height 19
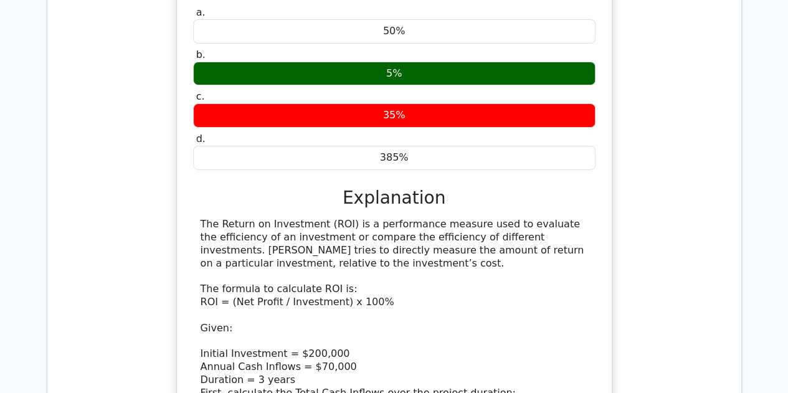
scroll to position [7038, 0]
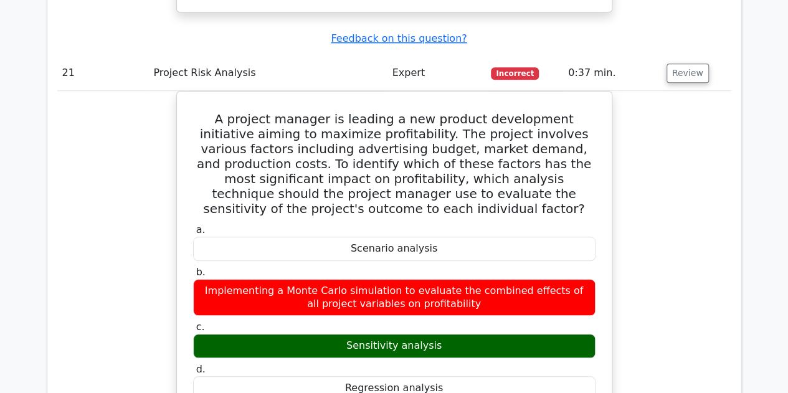
scroll to position [7723, 0]
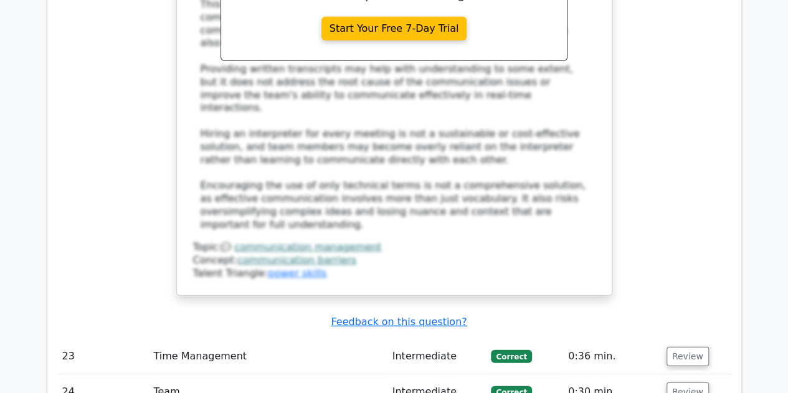
scroll to position [8844, 0]
